Goal: Task Accomplishment & Management: Complete application form

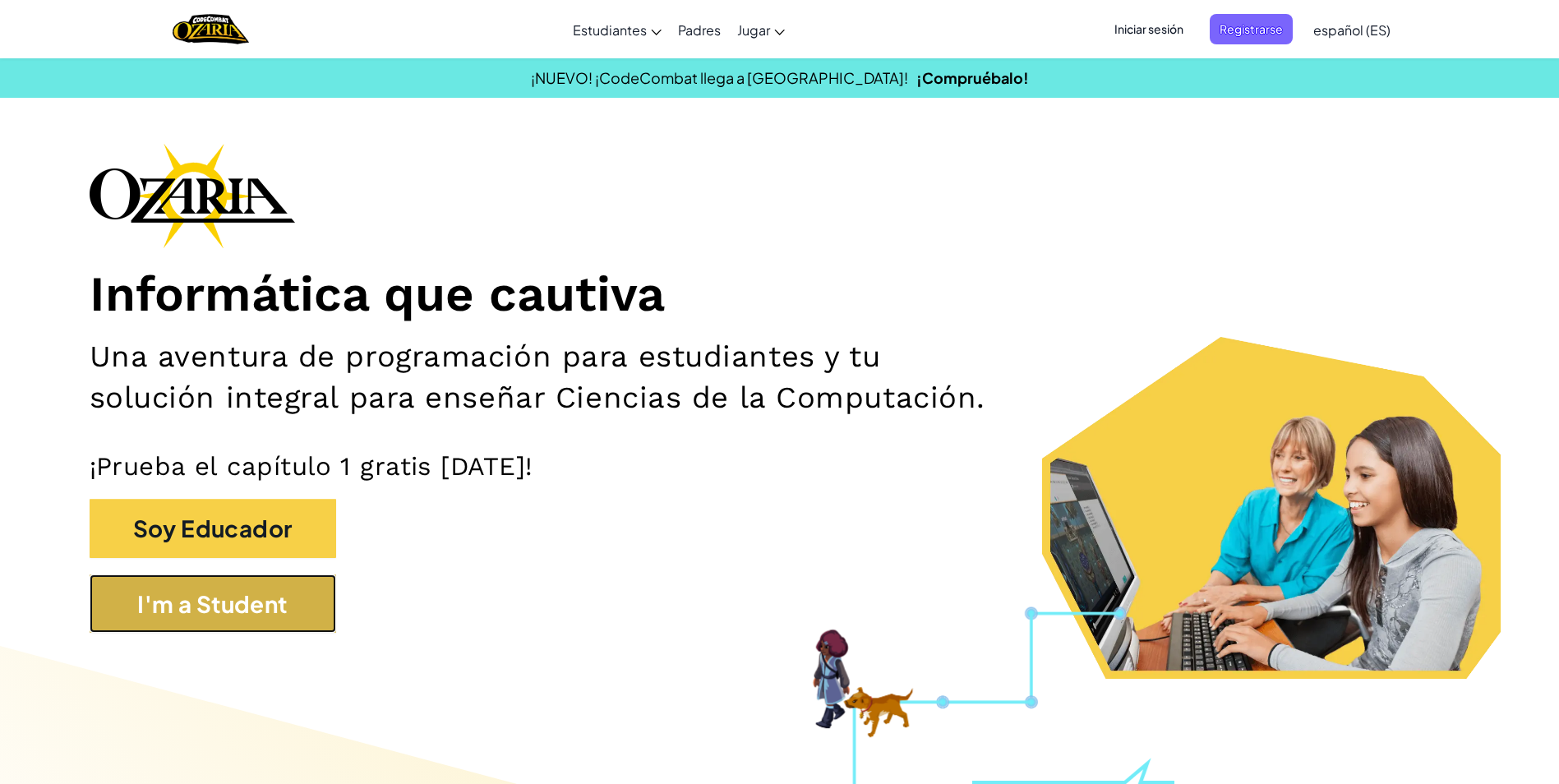
click at [317, 611] on button "I'm a Student" at bounding box center [213, 604] width 246 height 59
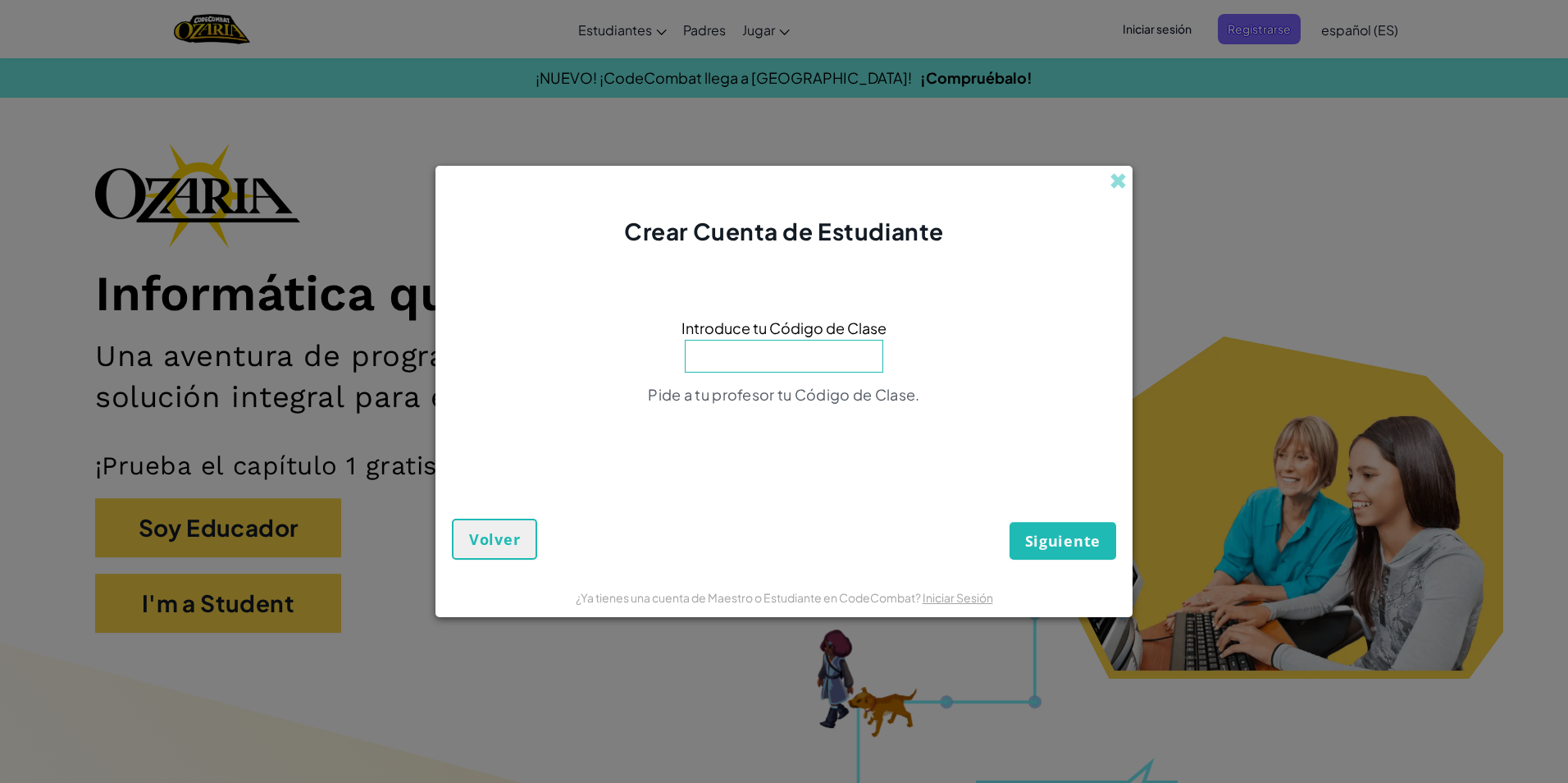
click at [776, 356] on input at bounding box center [784, 356] width 198 height 33
type input "FastRiceBoat"
click at [1055, 529] on button "Siguiente" at bounding box center [1063, 540] width 107 height 38
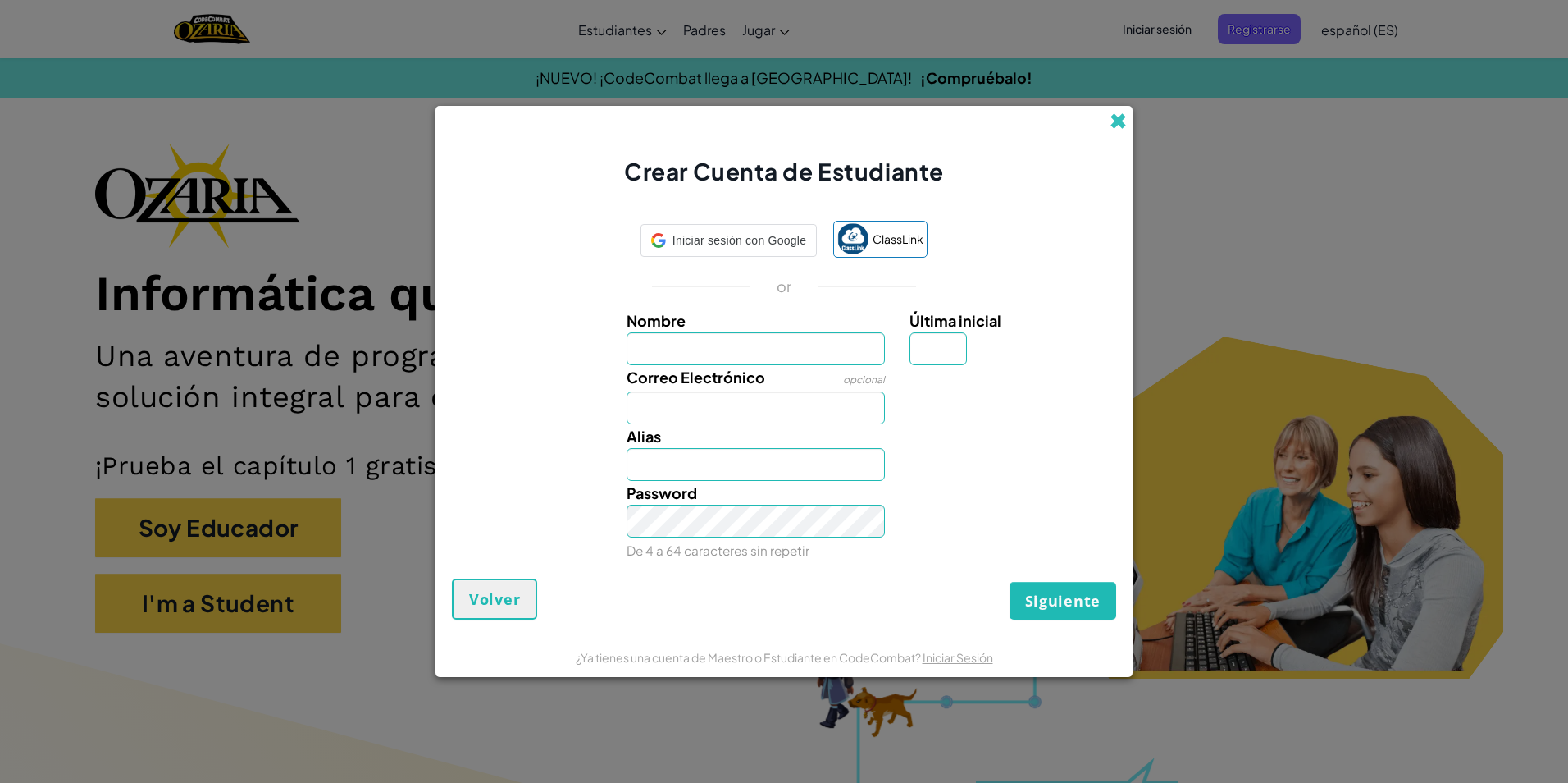
click at [1116, 118] on span at bounding box center [1118, 120] width 18 height 18
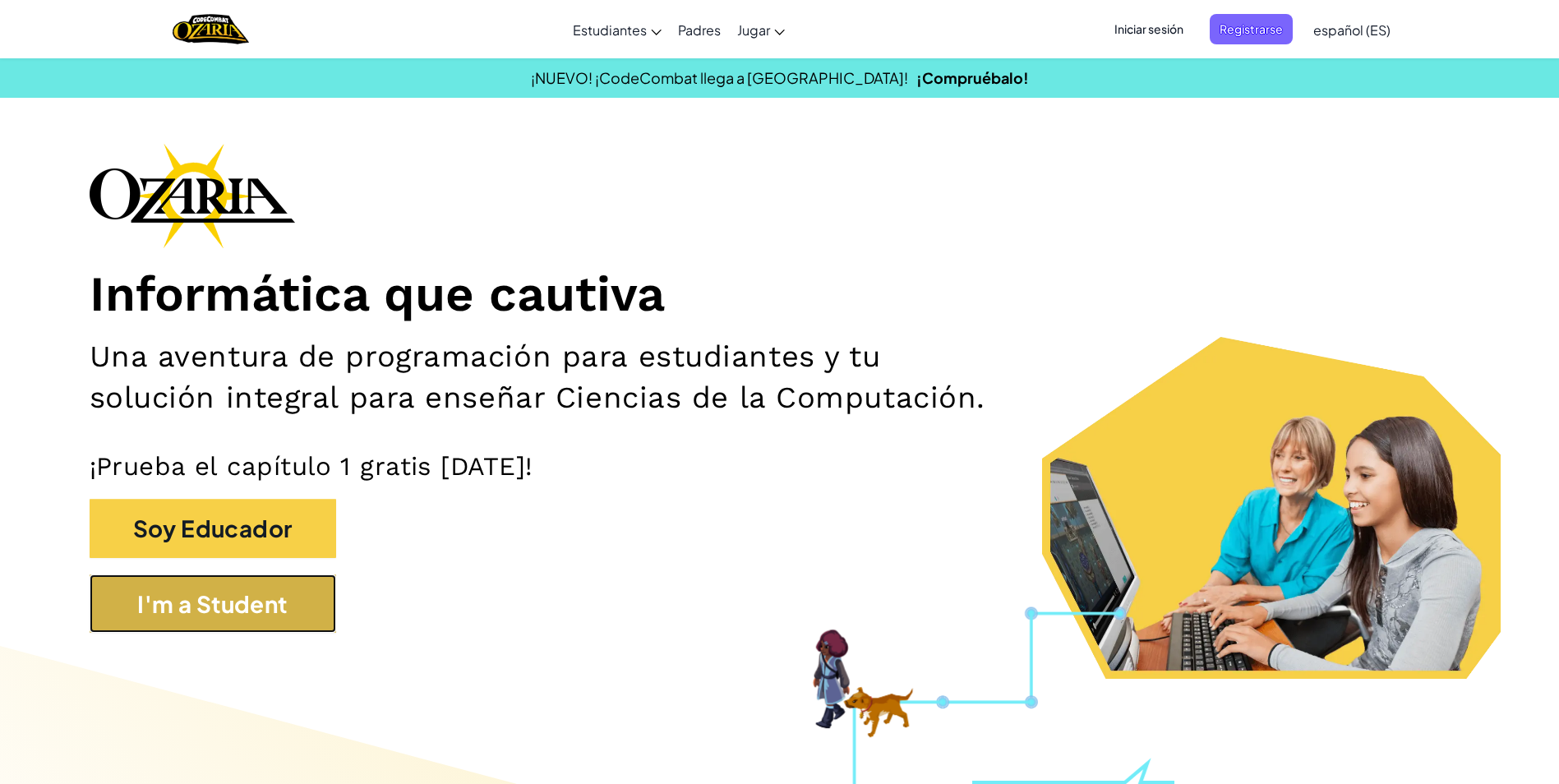
click at [286, 580] on button "I'm a Student" at bounding box center [213, 604] width 246 height 59
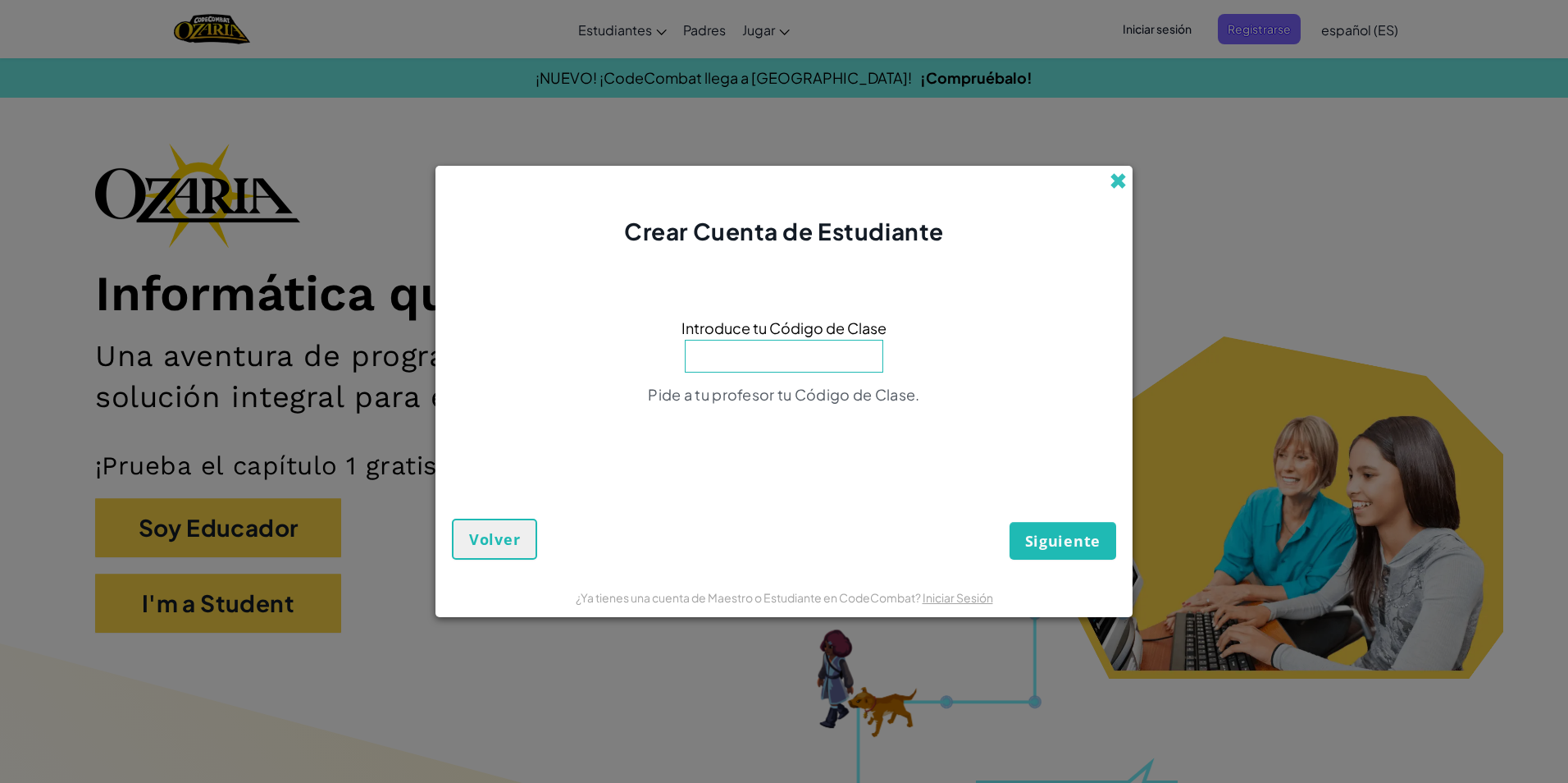
click at [1120, 186] on span at bounding box center [1118, 181] width 18 height 18
